Goal: Obtain resource: Download file/media

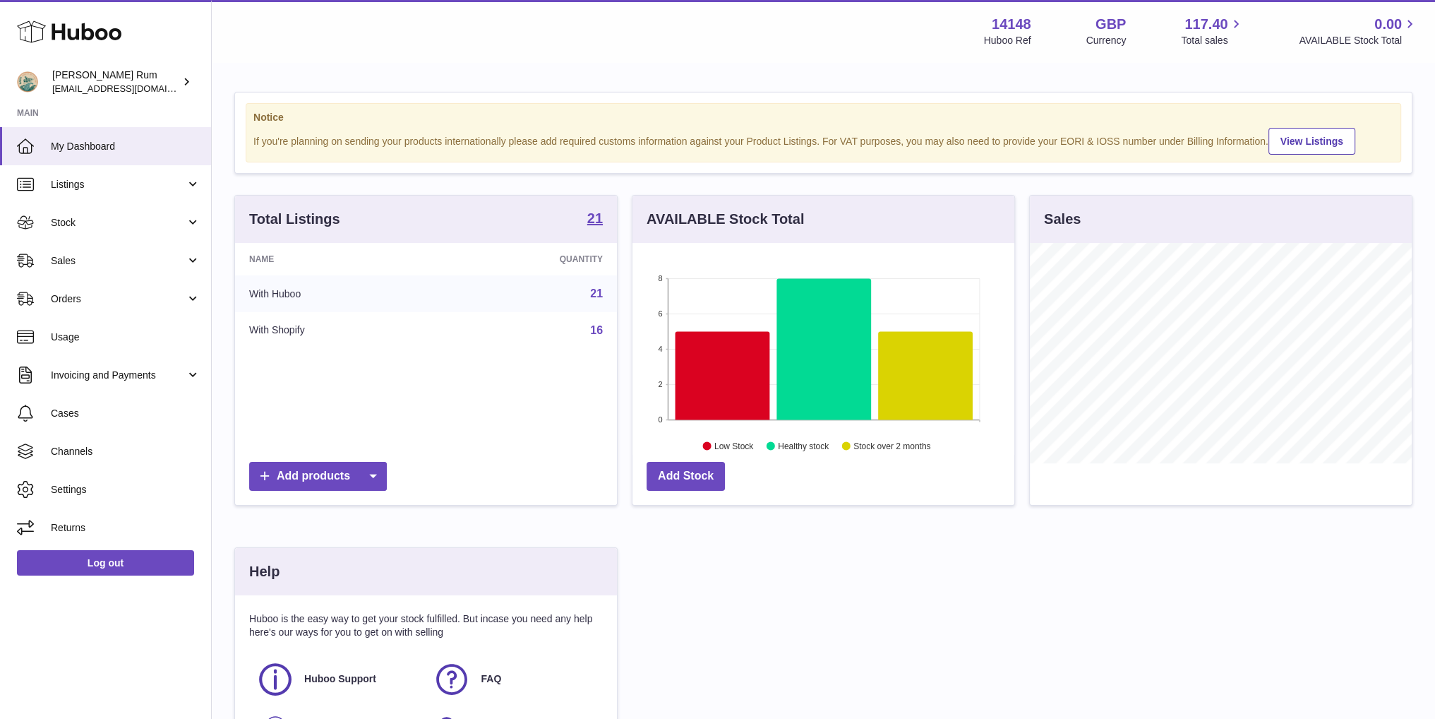
scroll to position [220, 381]
click at [732, 359] on icon at bounding box center [722, 376] width 95 height 88
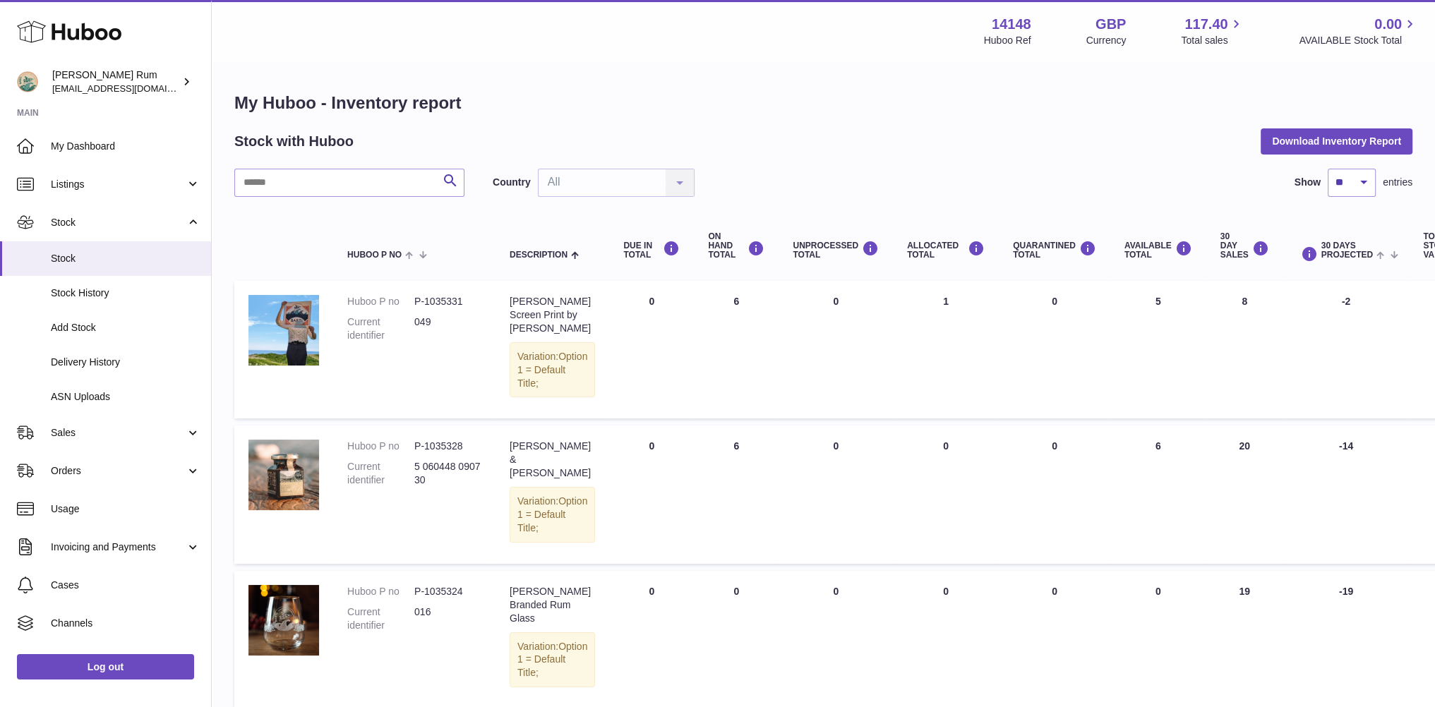
click at [860, 68] on div "My Huboo - Inventory report Stock with Huboo Download Inventory Report Search C…" at bounding box center [823, 615] width 1223 height 1102
click at [809, 114] on h1 "My Huboo - Inventory report" at bounding box center [823, 103] width 1178 height 23
click at [743, 131] on div "Stock with Huboo Download Inventory Report" at bounding box center [823, 140] width 1178 height 25
